Goal: Find specific fact: Find specific fact

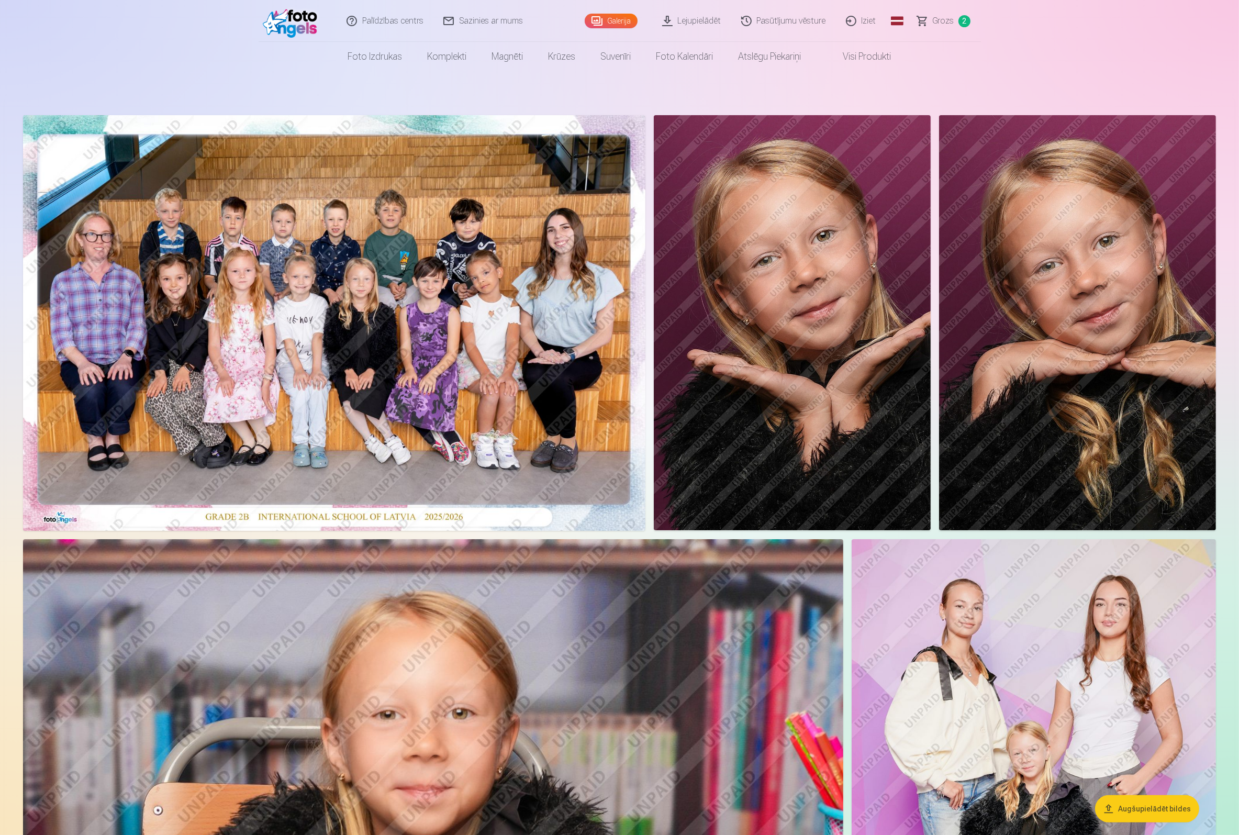
click at [480, 23] on link "Sazinies ar mums" at bounding box center [483, 21] width 99 height 42
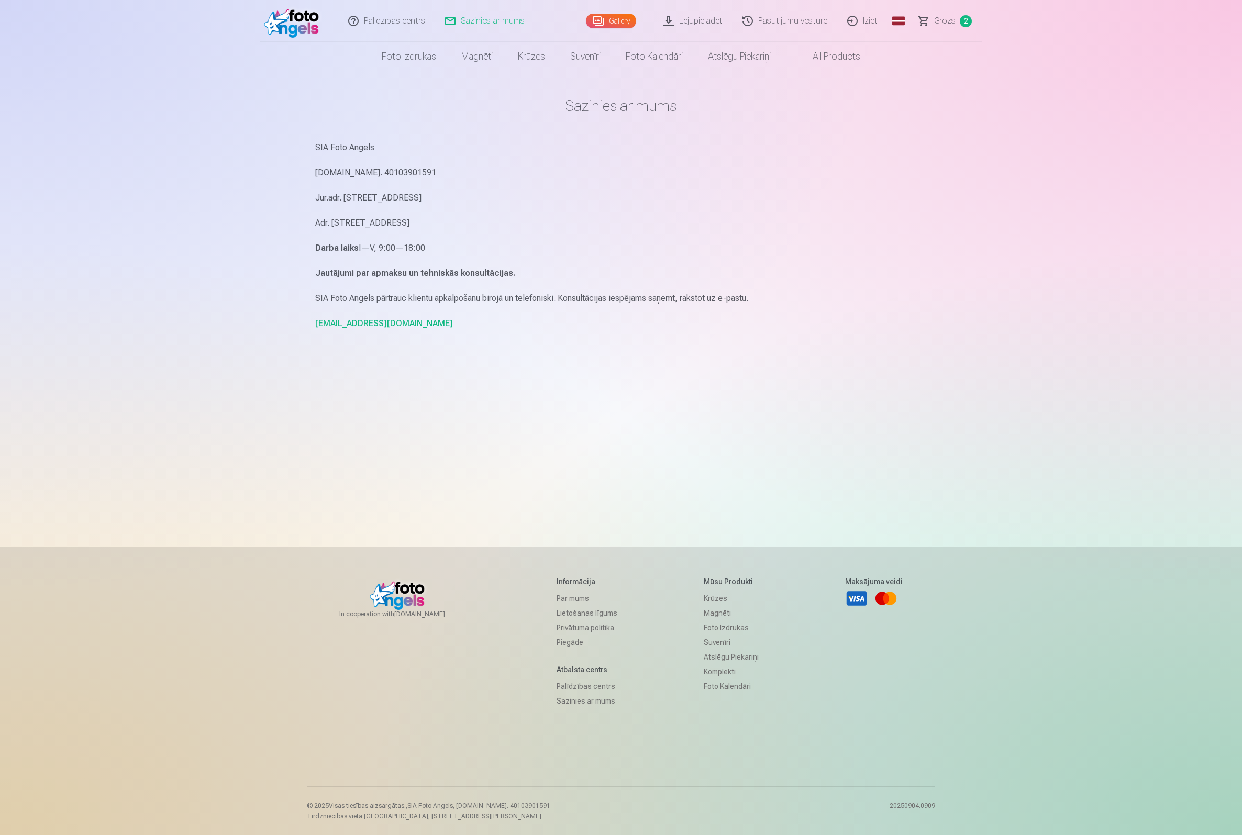
click at [358, 171] on p "Reg.Nr. 40103901591" at bounding box center [620, 172] width 611 height 15
copy p "40103901591"
